Goal: Check status: Check status

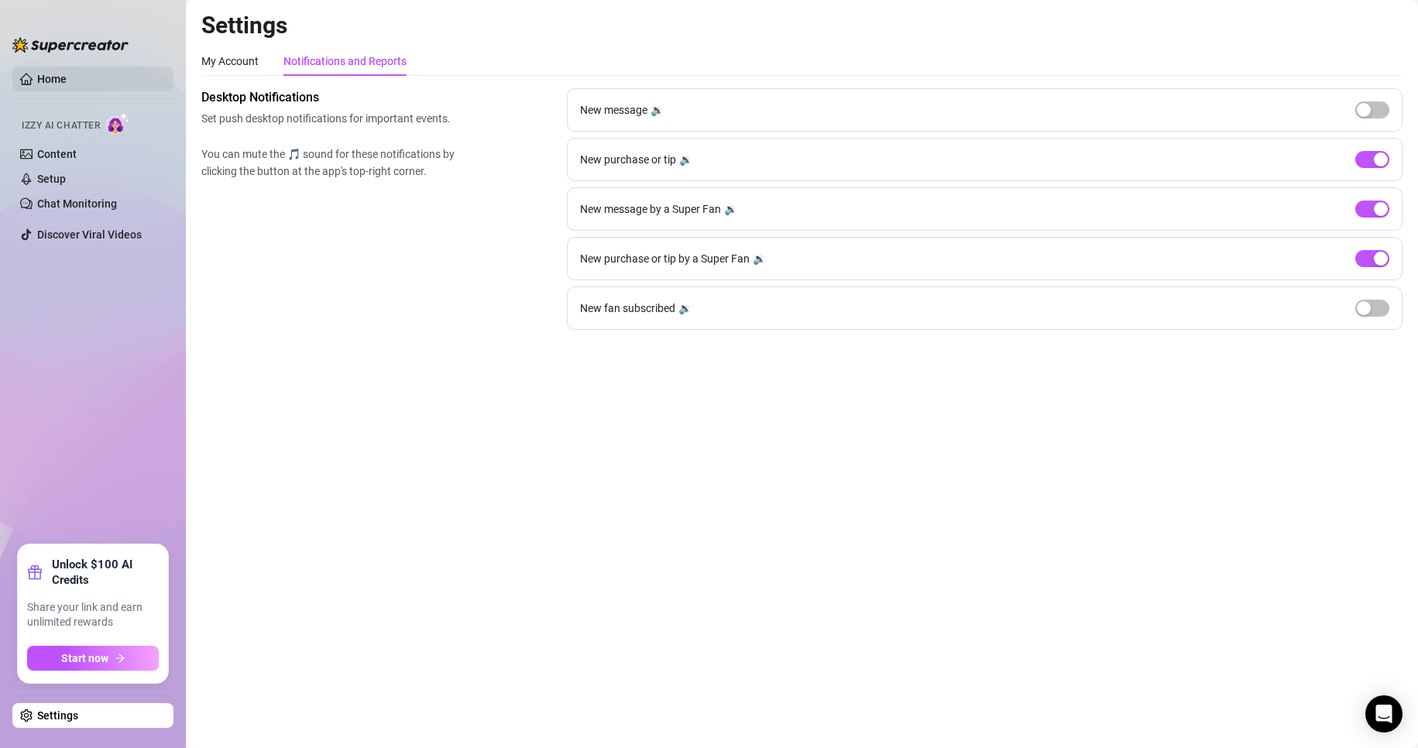
click at [61, 81] on link "Home" at bounding box center [51, 79] width 29 height 12
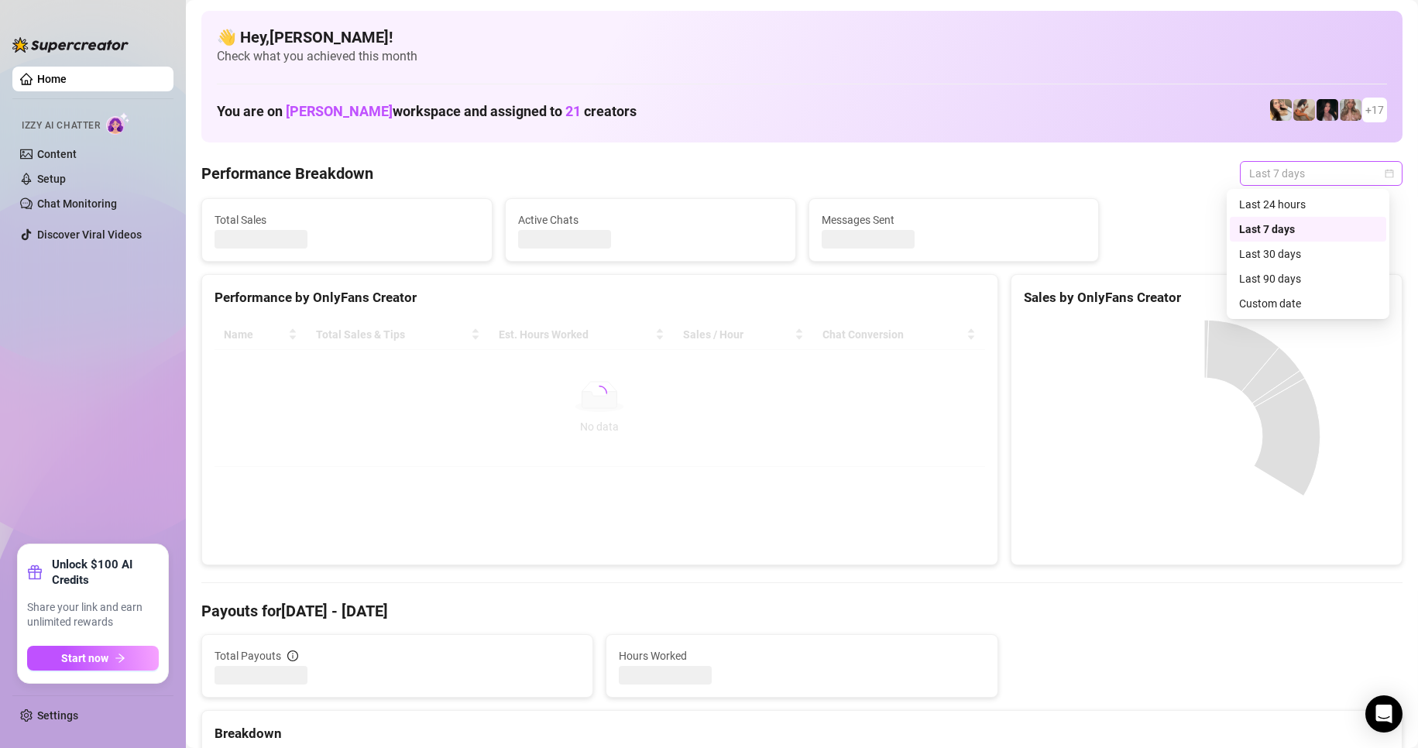
click at [1268, 175] on span "Last 7 days" at bounding box center [1321, 173] width 144 height 23
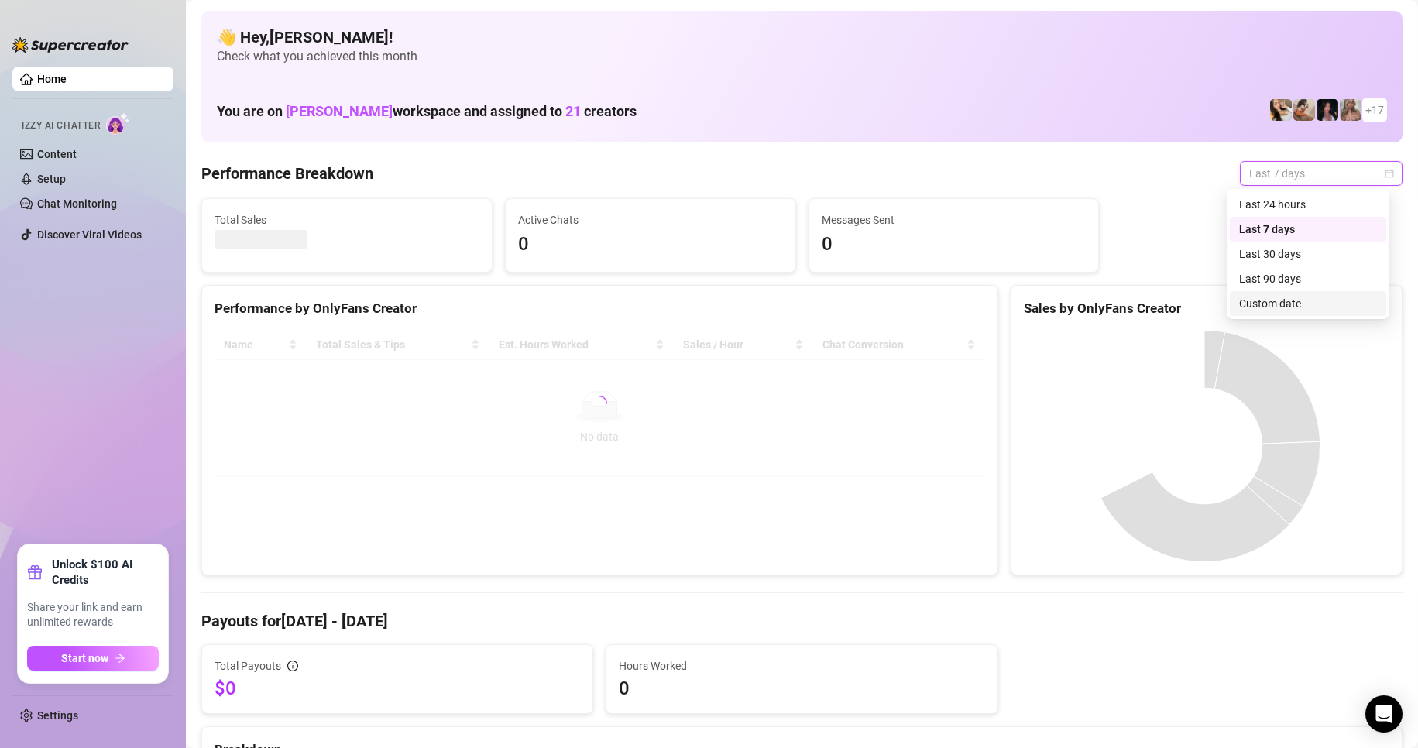
click at [1263, 295] on div "Custom date" at bounding box center [1308, 303] width 138 height 17
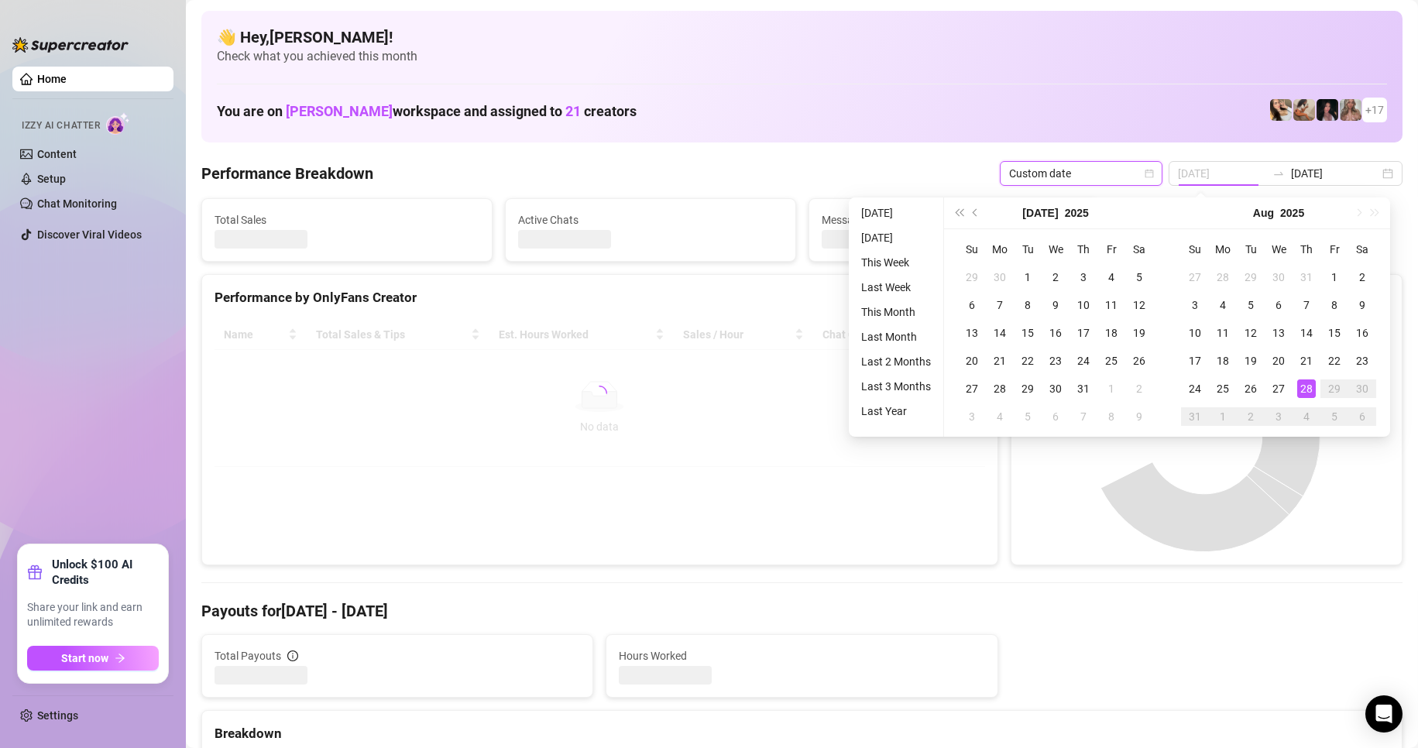
click at [1308, 384] on div "28" at bounding box center [1306, 388] width 19 height 19
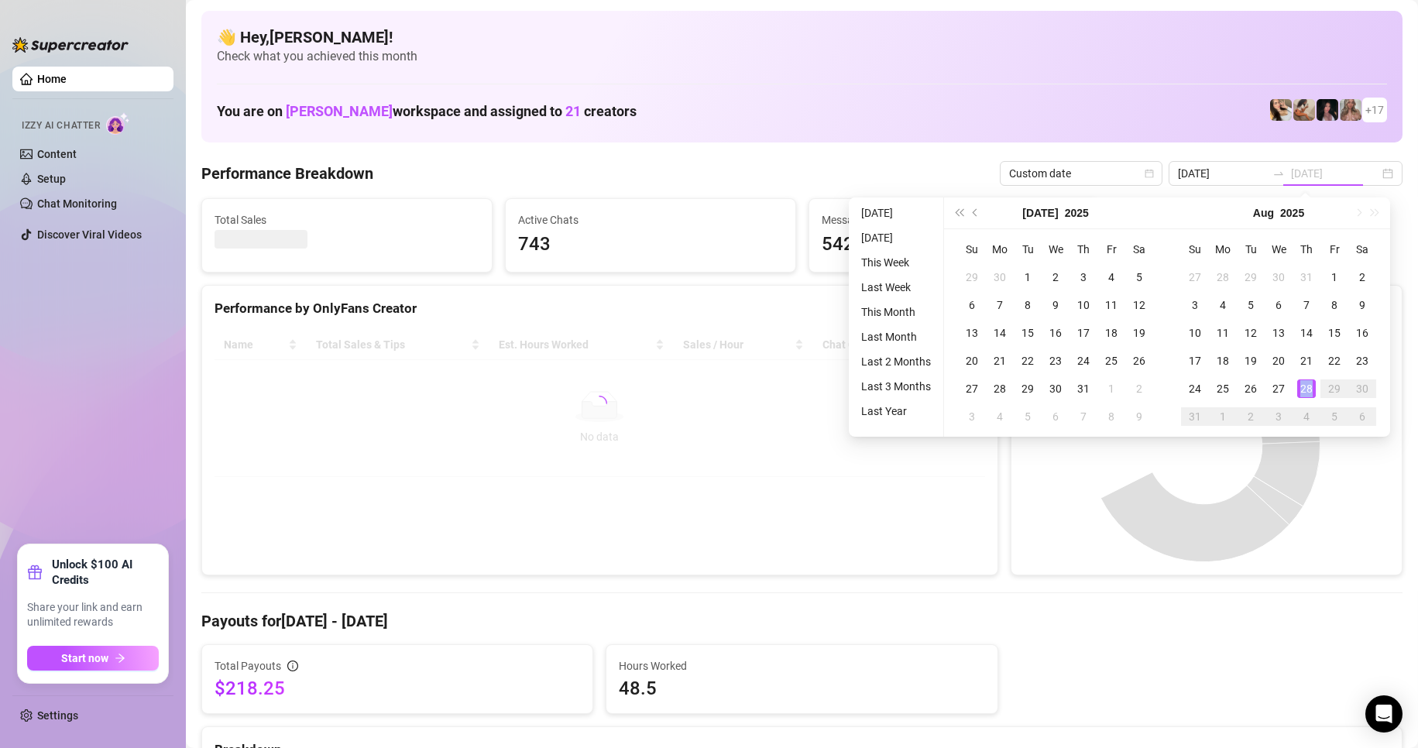
click at [1308, 384] on div "28" at bounding box center [1306, 388] width 19 height 19
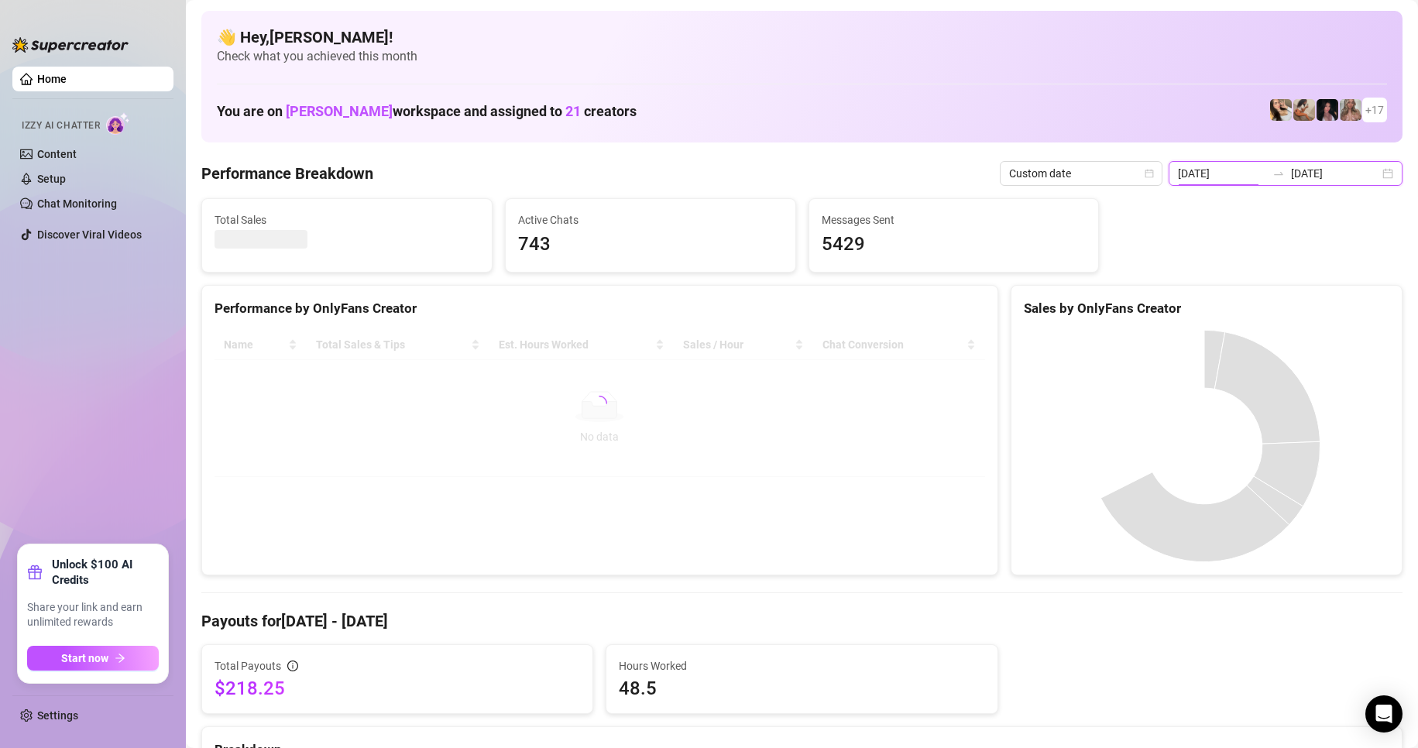
click at [1238, 181] on input "[DATE]" at bounding box center [1222, 173] width 88 height 17
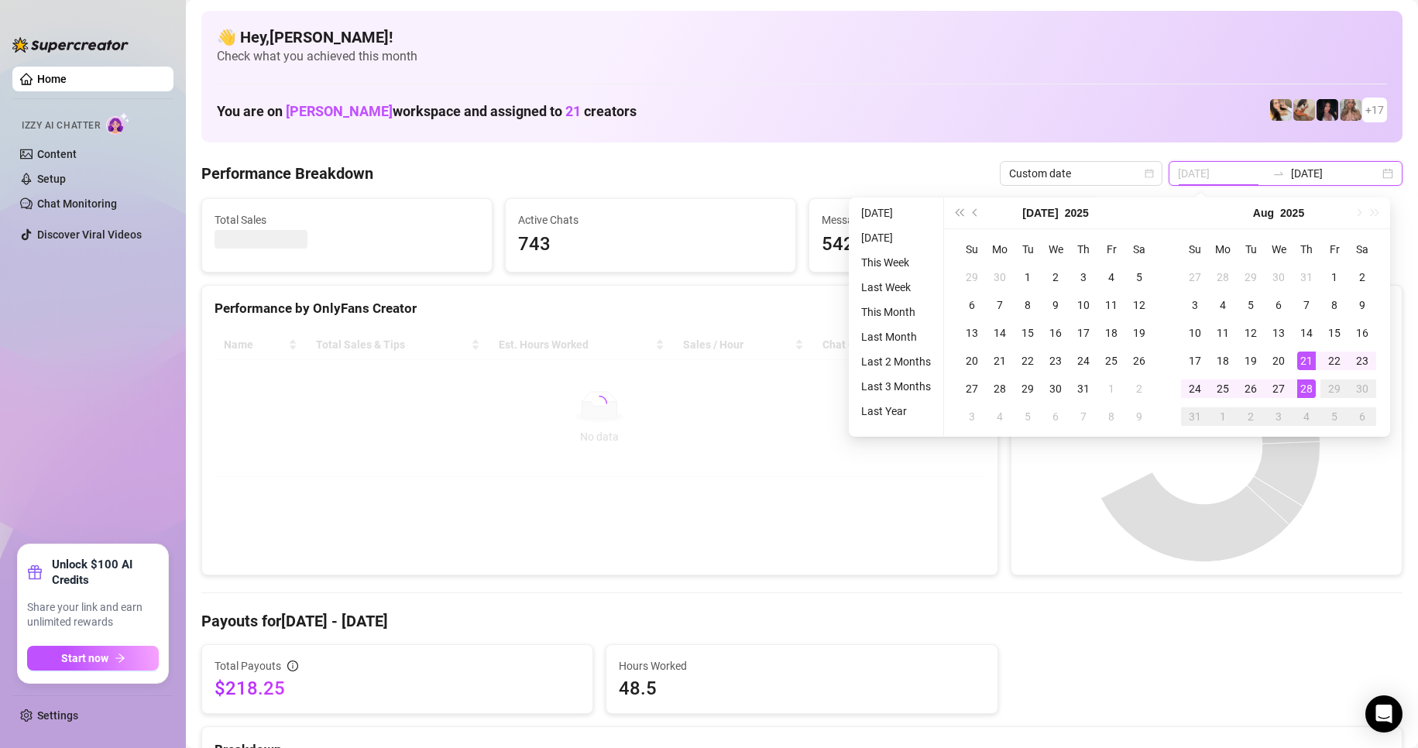
type input "[DATE]"
click at [1305, 390] on div "28" at bounding box center [1306, 388] width 19 height 19
type input "[DATE]"
